Goal: Transaction & Acquisition: Obtain resource

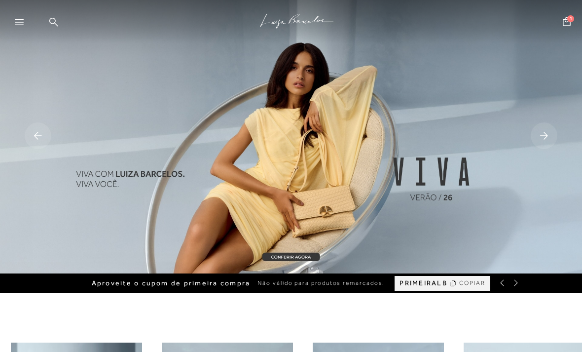
click at [24, 25] on div at bounding box center [24, 25] width 18 height 15
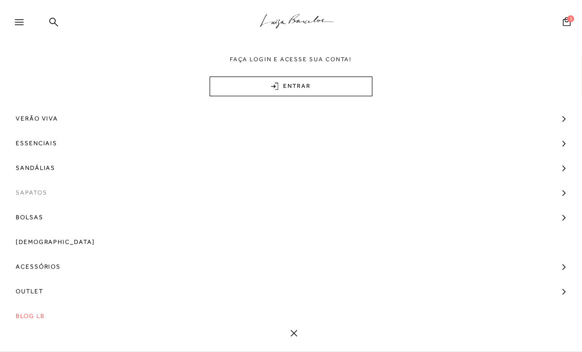
click at [24, 192] on span "Sapatos" at bounding box center [31, 192] width 31 height 25
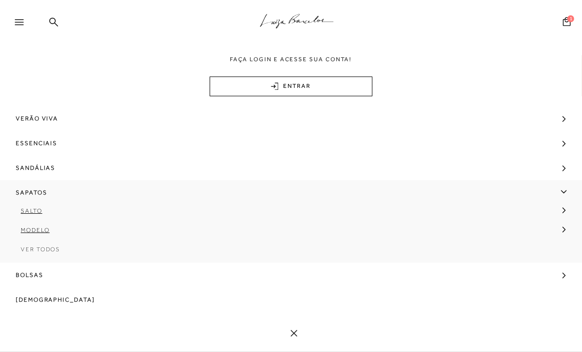
click at [44, 248] on span "Ver Todos" at bounding box center [40, 249] width 39 height 7
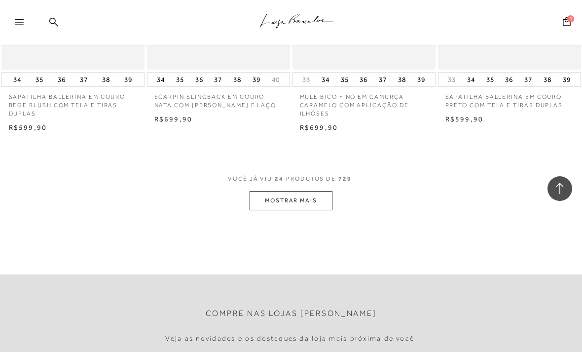
scroll to position [1661, 0]
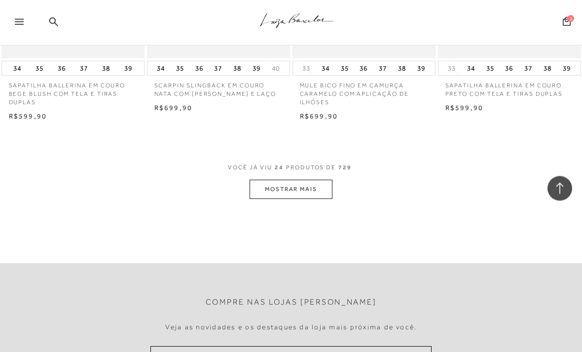
click at [315, 181] on button "MOSTRAR MAIS" at bounding box center [291, 189] width 83 height 19
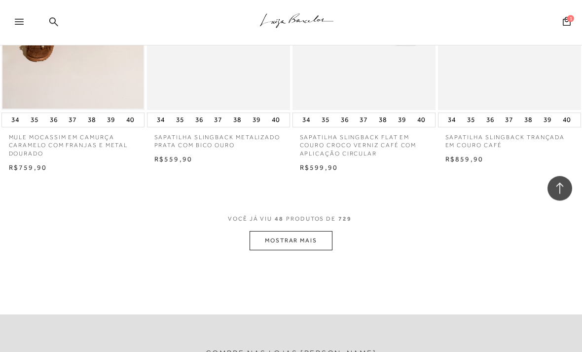
scroll to position [3326, 0]
click at [296, 231] on button "MOSTRAR MAIS" at bounding box center [291, 240] width 83 height 19
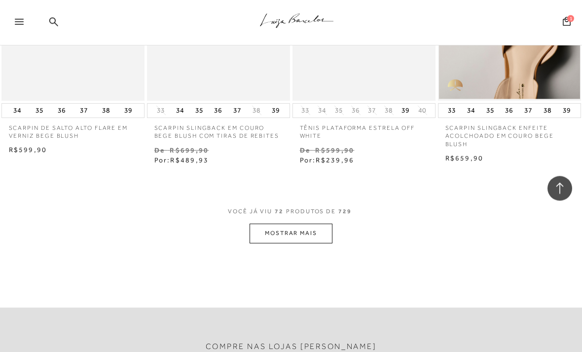
scroll to position [5082, 0]
click at [290, 223] on button "MOSTRAR MAIS" at bounding box center [291, 232] width 83 height 19
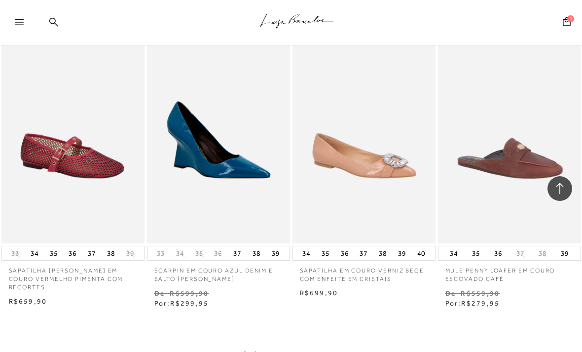
scroll to position [6661, 0]
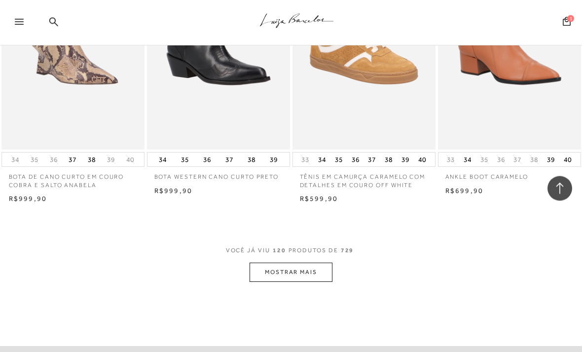
scroll to position [8495, 0]
click at [301, 263] on button "MOSTRAR MAIS" at bounding box center [291, 272] width 83 height 19
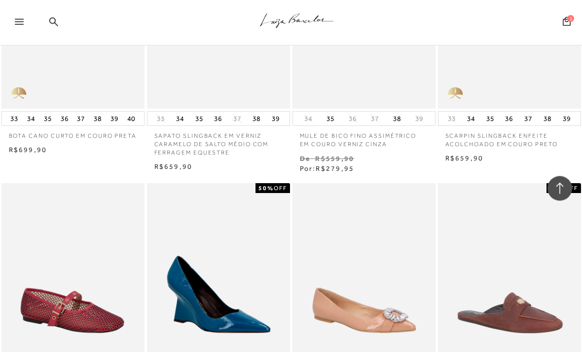
scroll to position [6506, 0]
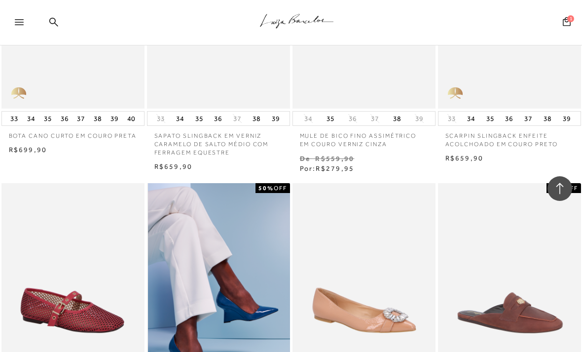
click at [207, 275] on img at bounding box center [219, 290] width 142 height 215
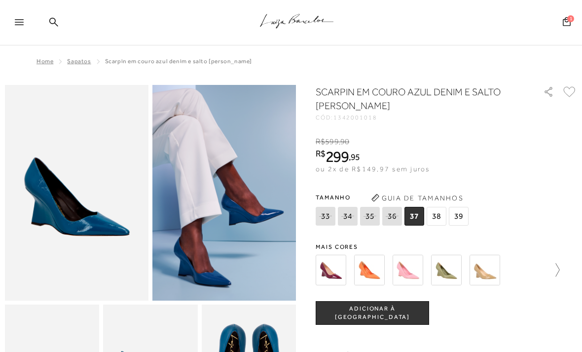
click at [556, 285] on link at bounding box center [553, 270] width 14 height 37
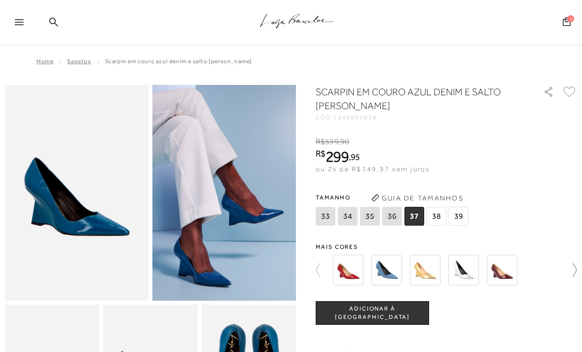
click at [573, 282] on link at bounding box center [571, 270] width 14 height 37
click at [566, 286] on link at bounding box center [571, 270] width 14 height 37
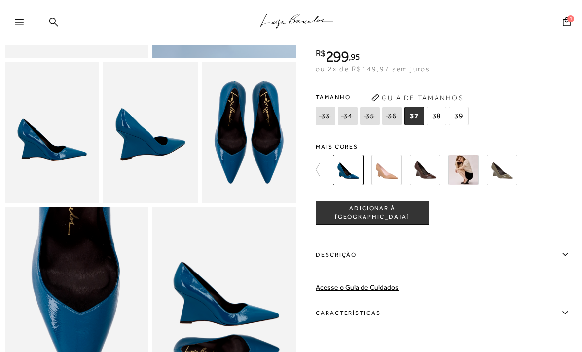
scroll to position [242, 0]
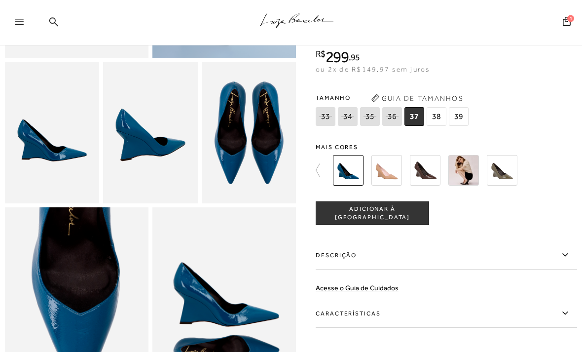
click at [421, 171] on img at bounding box center [425, 170] width 31 height 31
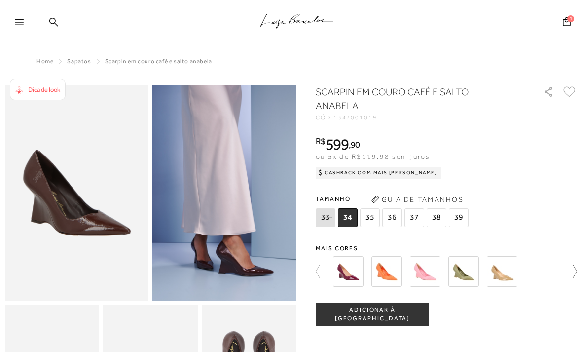
click at [570, 272] on icon at bounding box center [571, 272] width 14 height 14
click at [323, 267] on icon at bounding box center [323, 272] width 14 height 14
click at [384, 268] on img at bounding box center [387, 271] width 31 height 31
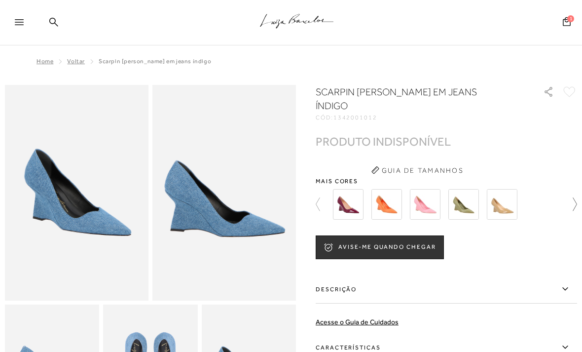
click at [571, 197] on icon at bounding box center [571, 204] width 14 height 14
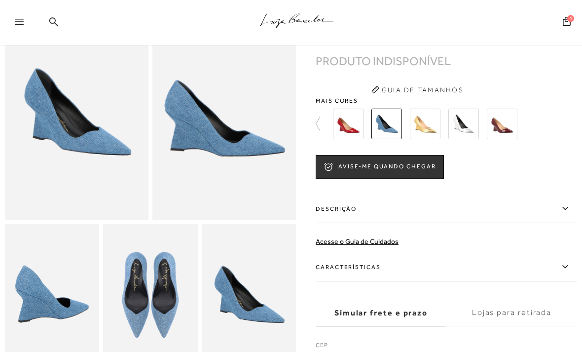
scroll to position [73, 0]
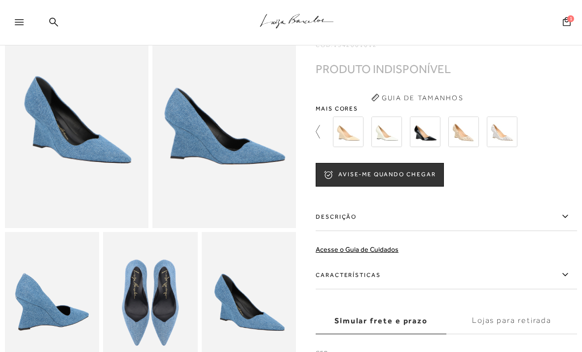
click at [316, 125] on icon at bounding box center [323, 132] width 14 height 14
click at [318, 125] on icon at bounding box center [318, 131] width 4 height 13
click at [318, 125] on icon at bounding box center [323, 132] width 14 height 14
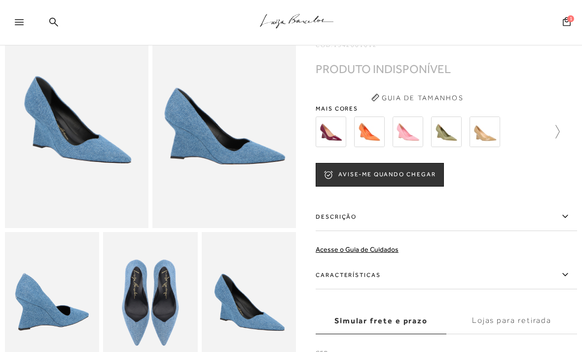
click at [559, 125] on icon at bounding box center [553, 132] width 14 height 14
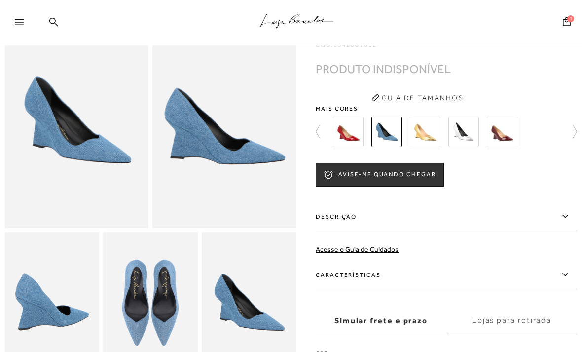
click at [341, 124] on img at bounding box center [348, 131] width 31 height 31
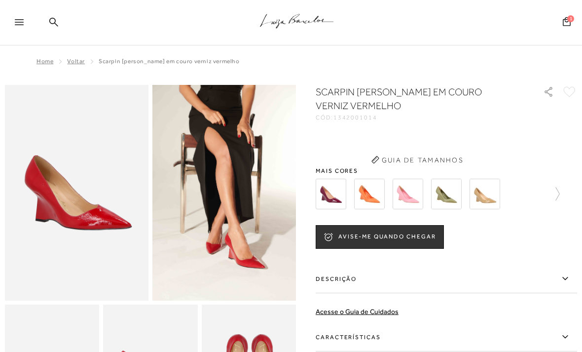
click at [342, 120] on span "1342001014" at bounding box center [356, 117] width 44 height 7
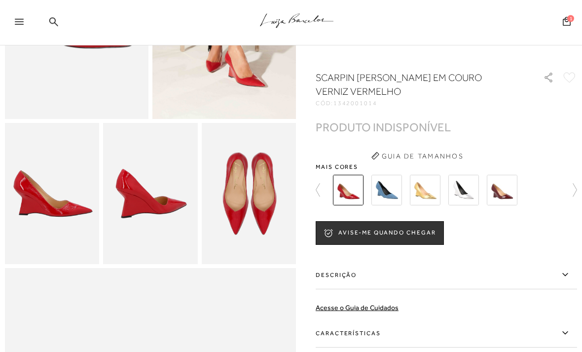
scroll to position [182, 0]
click at [415, 236] on button "AVISE-ME QUANDO CHEGAR" at bounding box center [380, 233] width 128 height 24
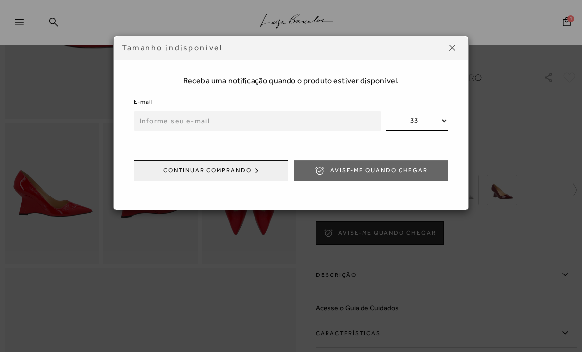
click at [290, 124] on input "email" at bounding box center [258, 121] width 248 height 20
type input "[EMAIL_ADDRESS][DOMAIN_NAME]"
click at [442, 123] on select "33 34 35 36 37 38 39" at bounding box center [418, 121] width 62 height 20
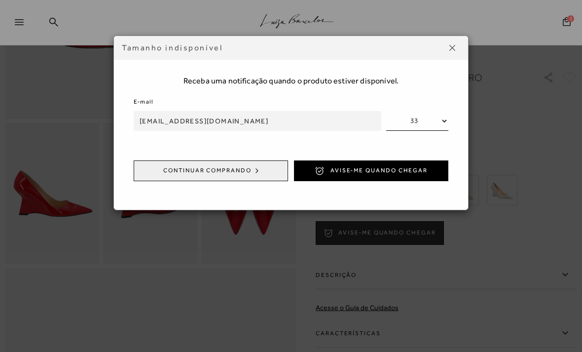
select select
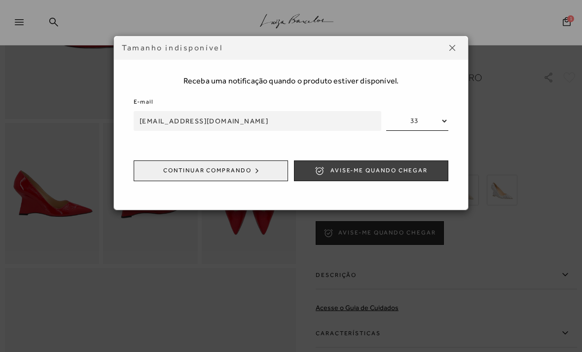
click at [385, 176] on button "Avise-me quando chegar" at bounding box center [371, 170] width 155 height 21
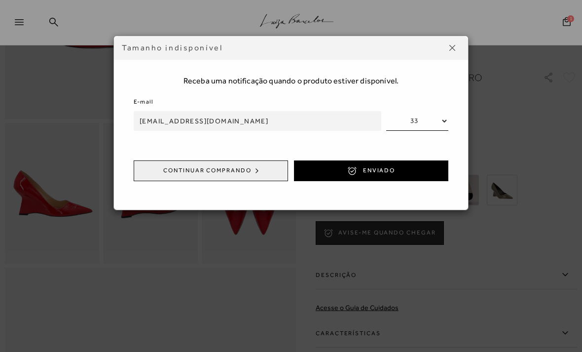
click at [457, 43] on button at bounding box center [453, 48] width 16 height 16
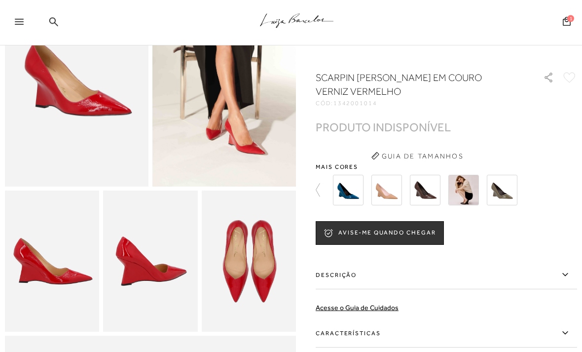
scroll to position [0, 0]
